Goal: Obtain resource: Download file/media

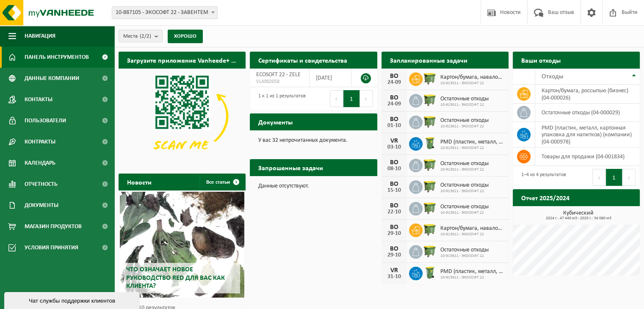
click at [292, 122] on font "Документы" at bounding box center [275, 122] width 34 height 7
click at [268, 121] on font "Документы" at bounding box center [275, 122] width 34 height 7
click at [280, 142] on font "У вас 32 непрочитанных документа." at bounding box center [302, 140] width 89 height 6
click at [296, 123] on h2 "Документы" at bounding box center [275, 121] width 51 height 17
click at [60, 203] on link "Документы" at bounding box center [57, 205] width 114 height 21
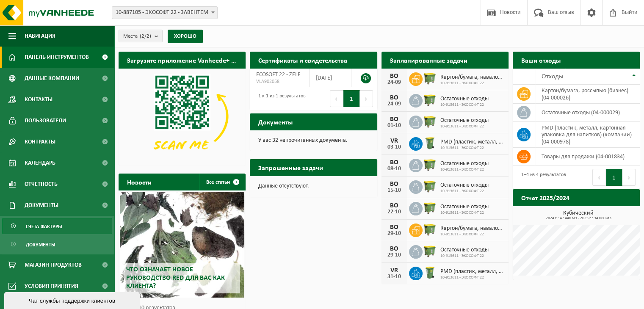
click at [39, 228] on font "Счета-фактуры" at bounding box center [44, 226] width 36 height 5
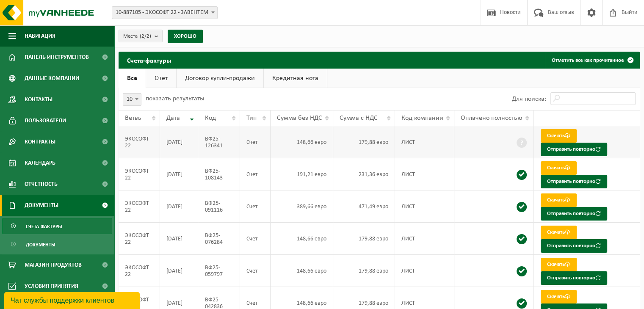
click at [562, 135] on font "Скачать" at bounding box center [556, 136] width 18 height 6
